Goal: Find specific page/section: Find specific page/section

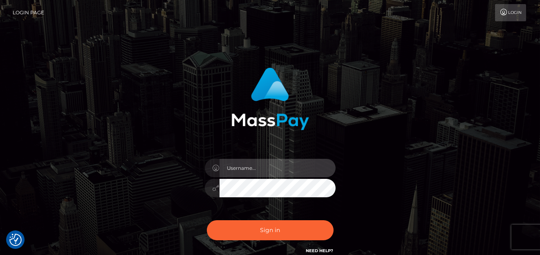
type input "denise"
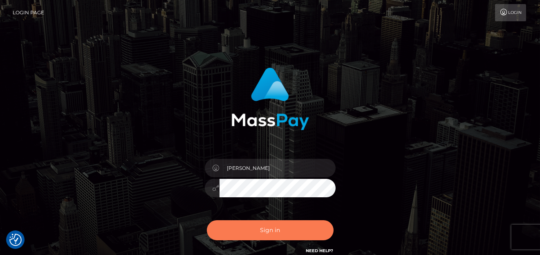
drag, startPoint x: 252, startPoint y: 218, endPoint x: 261, endPoint y: 224, distance: 11.0
click at [253, 218] on div "Sign in Need Help?" at bounding box center [270, 233] width 143 height 36
click at [271, 228] on button "Sign in" at bounding box center [270, 230] width 127 height 20
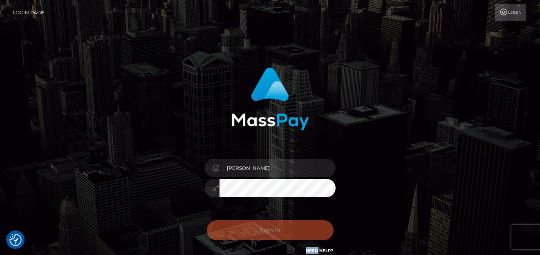
click at [272, 228] on div "Sign in Need Help?" at bounding box center [270, 233] width 143 height 36
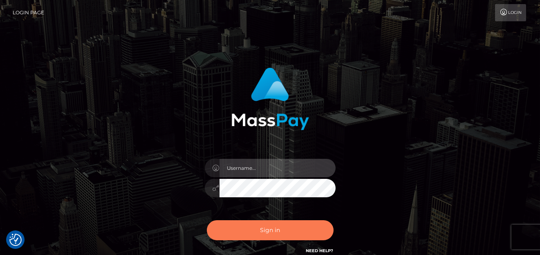
type input "[PERSON_NAME]"
click at [267, 227] on button "Sign in" at bounding box center [270, 230] width 127 height 20
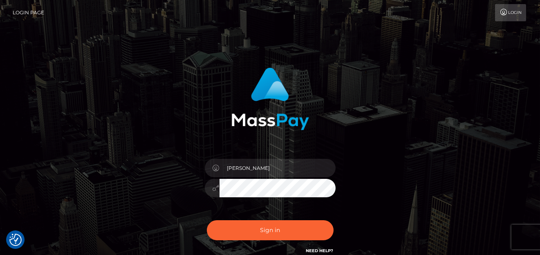
click at [262, 217] on div "0cAFcWeA4Nn4u9m1_klh478242cz4UkbADqFJNTKbJ1L14cKU4187t35Hi8ojBAMj9MRAcUl35FxUeb…" at bounding box center [270, 233] width 143 height 36
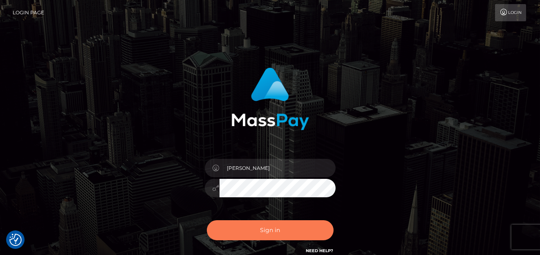
click at [265, 222] on button "Sign in" at bounding box center [270, 230] width 127 height 20
click at [267, 226] on button "Sign in" at bounding box center [270, 230] width 127 height 20
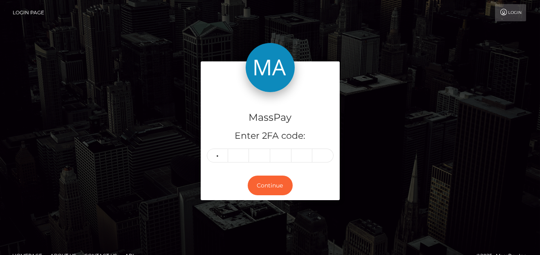
type input "9"
type input "2"
type input "1"
type input "4"
type input "2"
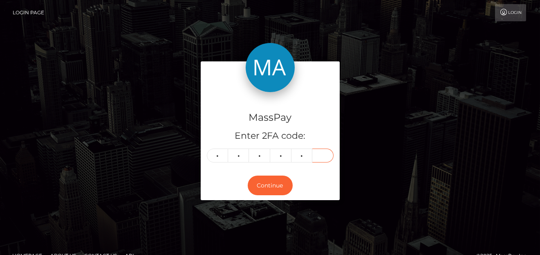
type input "6"
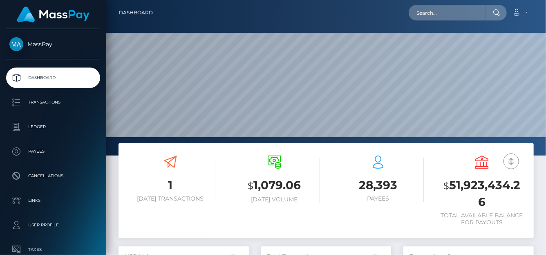
scroll to position [145, 130]
click at [431, 12] on input "text" at bounding box center [447, 13] width 77 height 16
paste input "[EMAIL_ADDRESS][DOMAIN_NAME]"
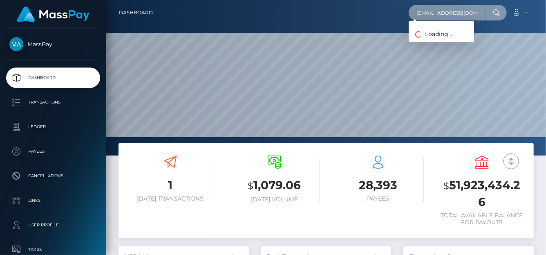
type input "[EMAIL_ADDRESS][DOMAIN_NAME]"
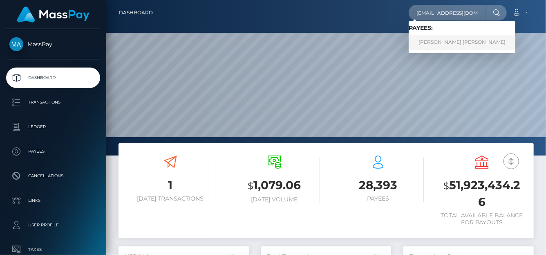
click at [433, 36] on link "TOMAS DAVID MADRIZ MATA" at bounding box center [462, 42] width 107 height 15
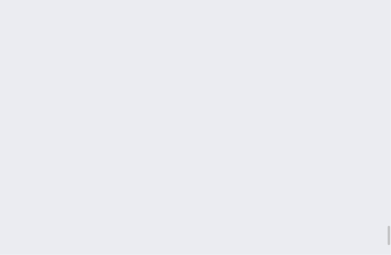
scroll to position [3038, 0]
drag, startPoint x: 106, startPoint y: 199, endPoint x: 102, endPoint y: 199, distance: 4.5
click at [104, 199] on div "Additional Info" at bounding box center [101, 206] width 53 height 15
click at [104, 198] on div "Additional Info" at bounding box center [101, 206] width 53 height 20
click at [104, 197] on div "Additional Info" at bounding box center [101, 206] width 53 height 20
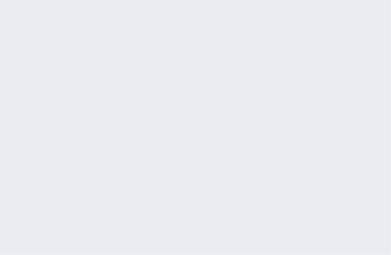
click at [105, 197] on div "Additional Info" at bounding box center [101, 206] width 53 height 20
click at [103, 199] on div "Additional Info" at bounding box center [101, 206] width 53 height 15
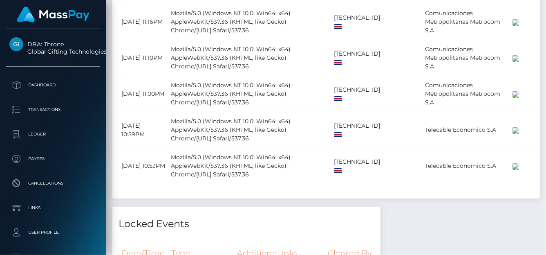
scroll to position [2261, 0]
